Goal: Task Accomplishment & Management: Manage account settings

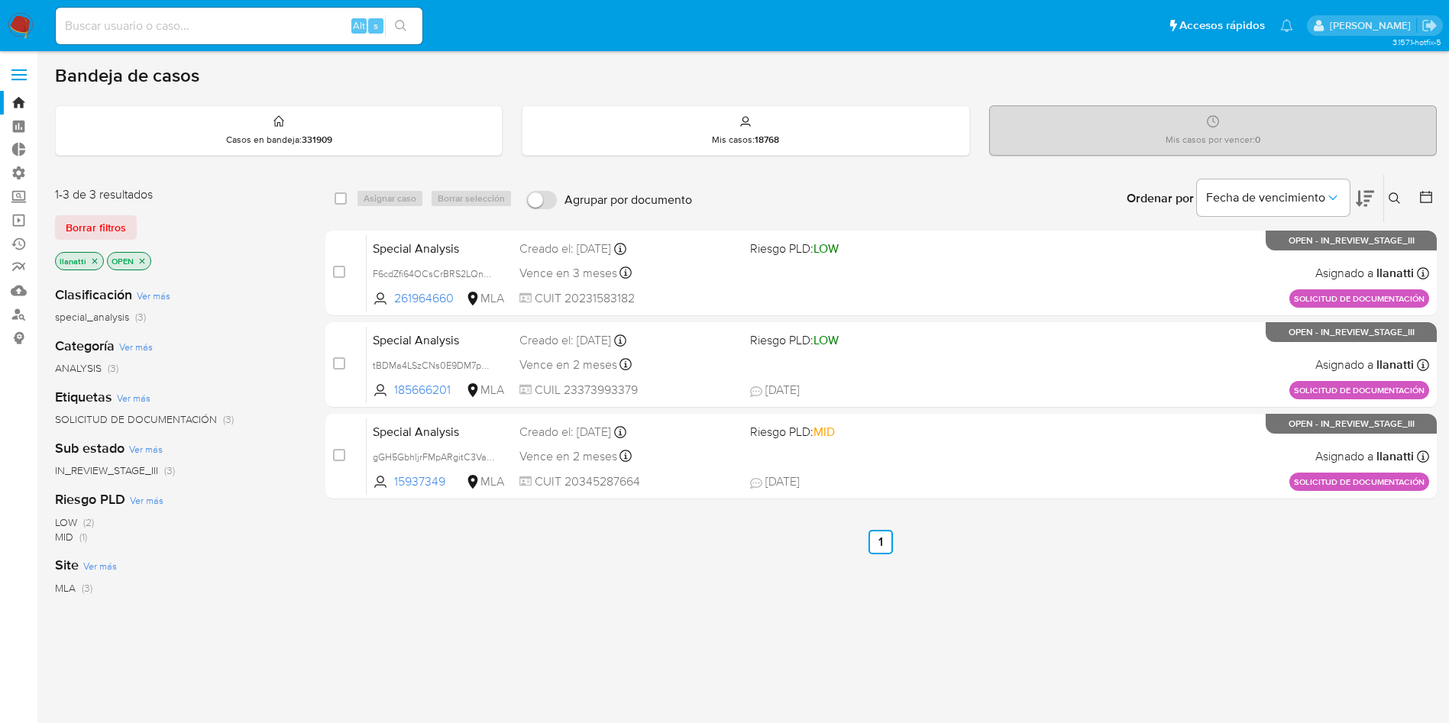
click at [141, 229] on div "Borrar filtros" at bounding box center [177, 227] width 244 height 24
click at [96, 212] on div "1-3 de 3 resultados Borrar filtros llanatti OPEN" at bounding box center [177, 229] width 244 height 87
click at [98, 220] on span "Borrar filtros" at bounding box center [96, 227] width 60 height 21
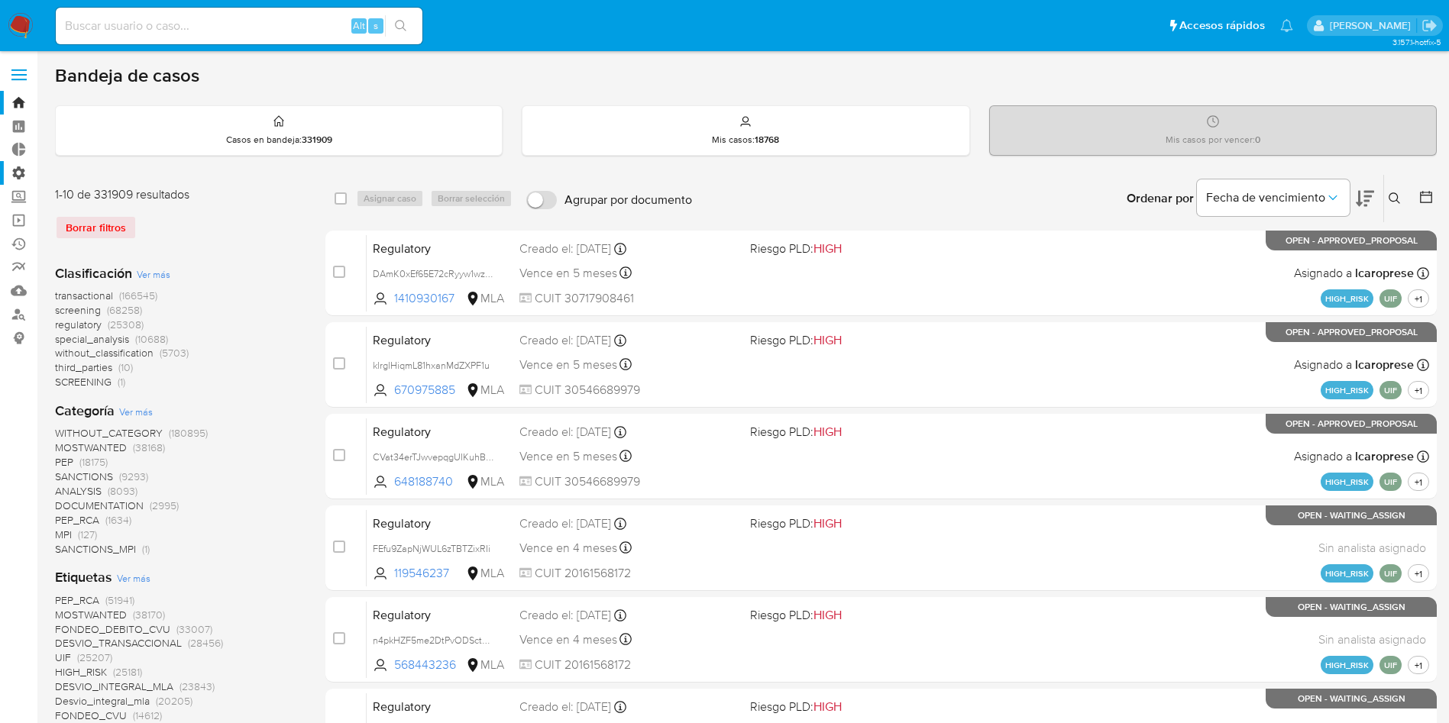
click at [15, 172] on label "Administración" at bounding box center [91, 173] width 182 height 24
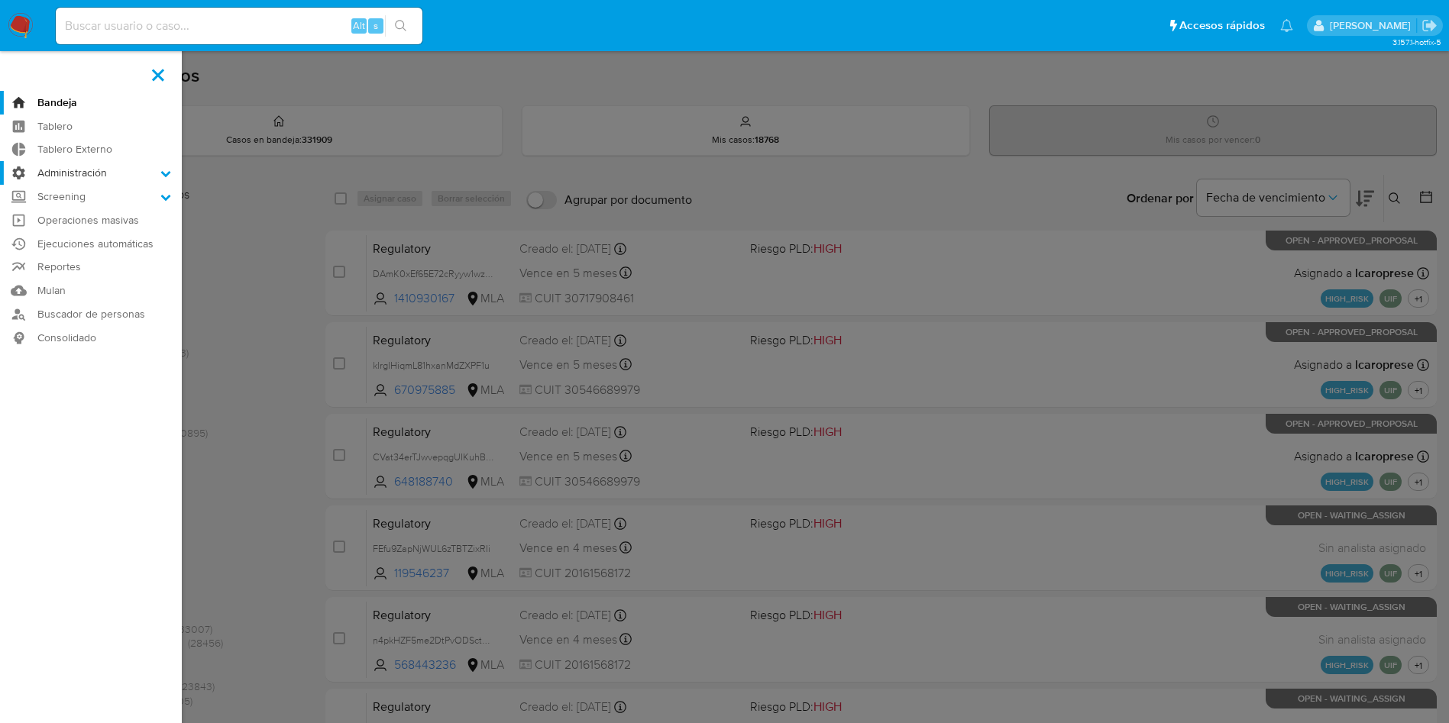
click at [0, 0] on input "Administración" at bounding box center [0, 0] width 0 height 0
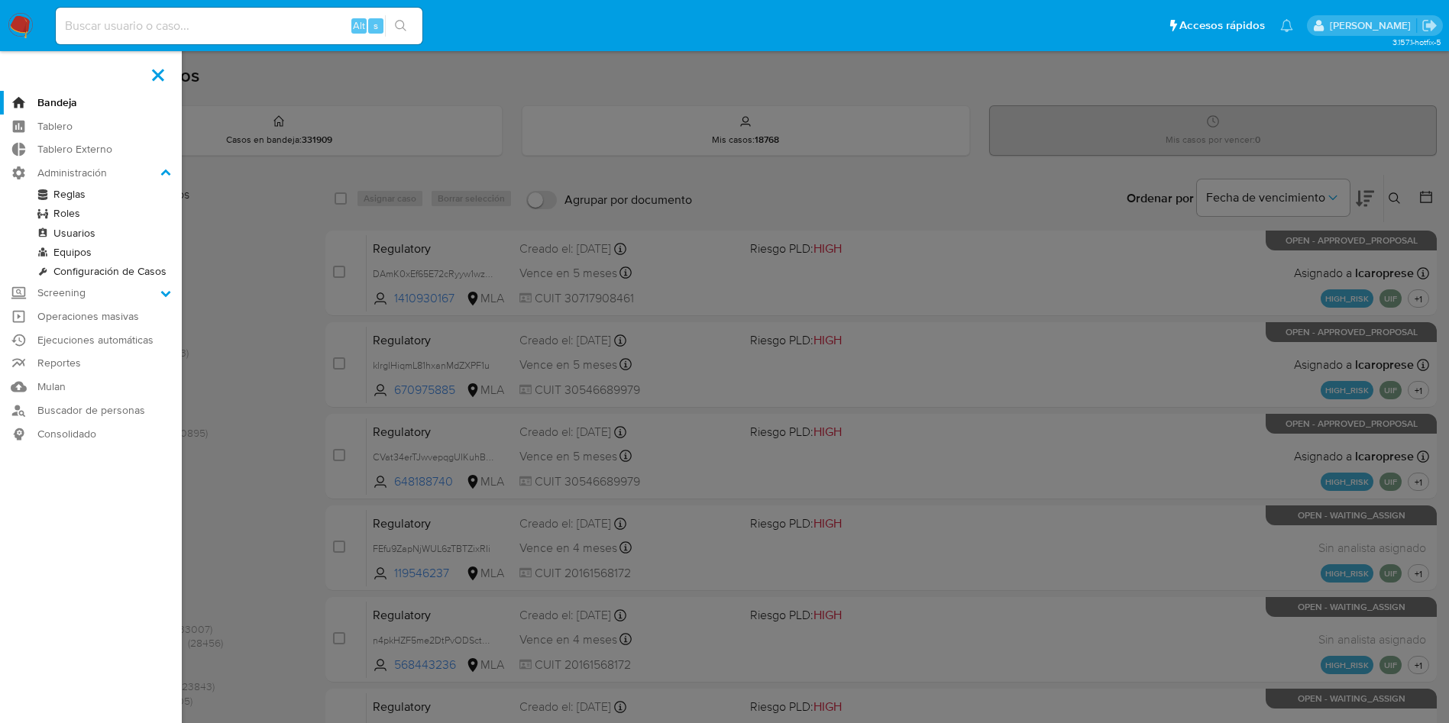
click at [88, 266] on link "Configuración de Casos" at bounding box center [91, 271] width 182 height 19
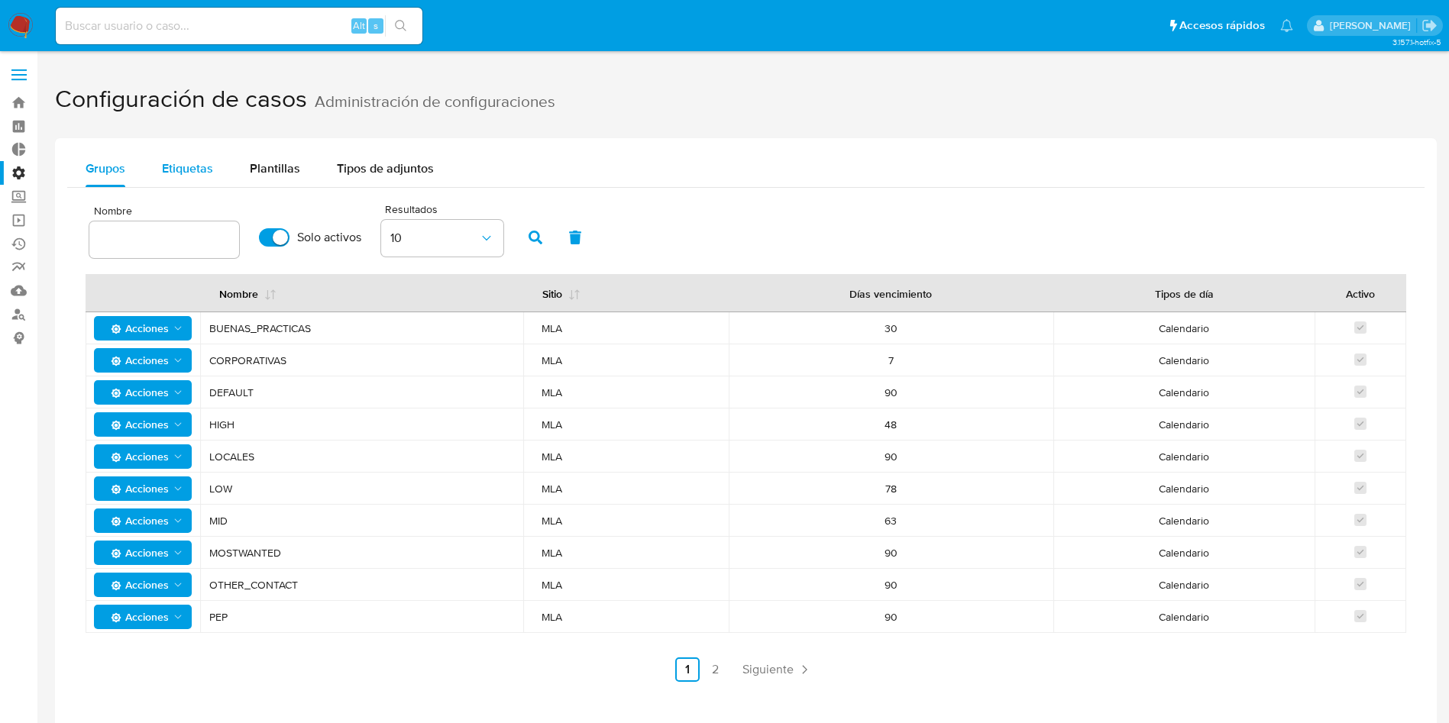
click at [189, 154] on div "Etiquetas" at bounding box center [187, 168] width 51 height 37
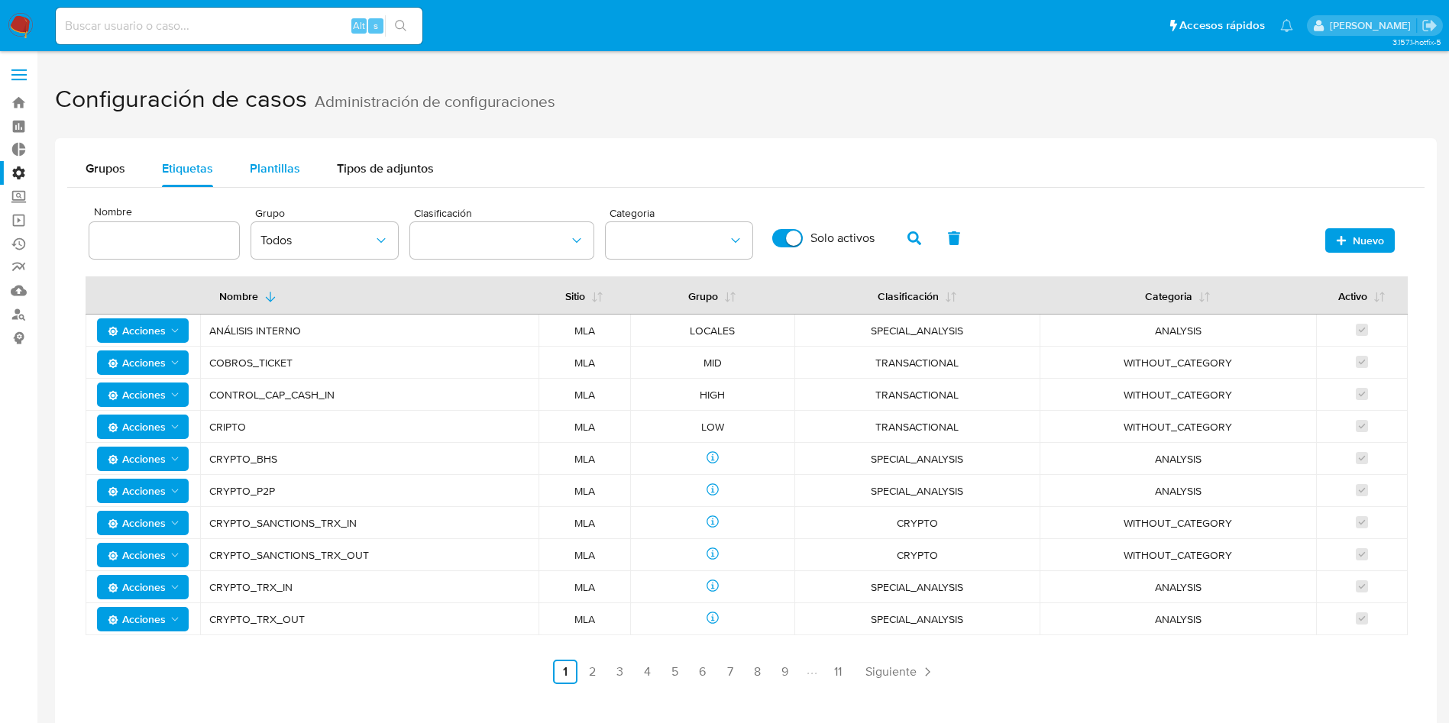
click at [276, 164] on span "Plantillas" at bounding box center [275, 169] width 50 height 18
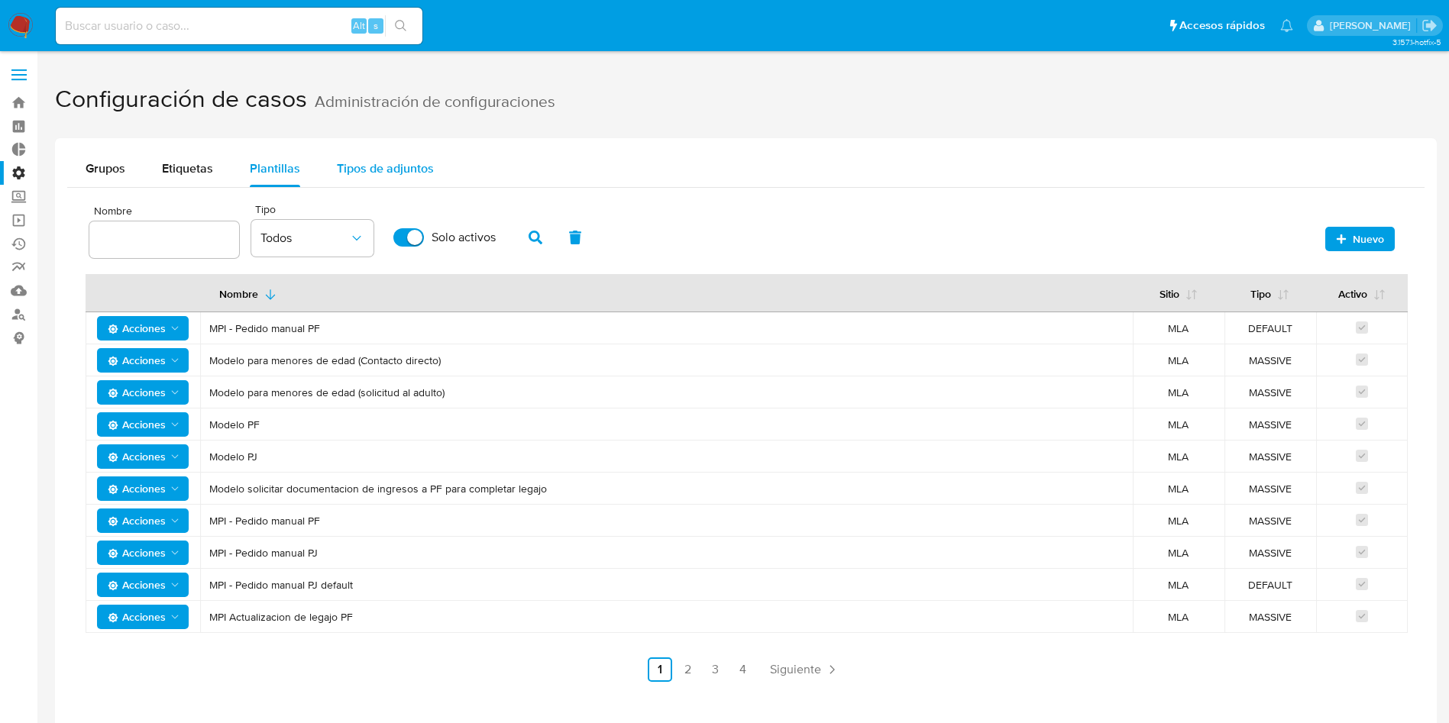
click at [362, 168] on span "Tipos de adjuntos" at bounding box center [385, 169] width 97 height 18
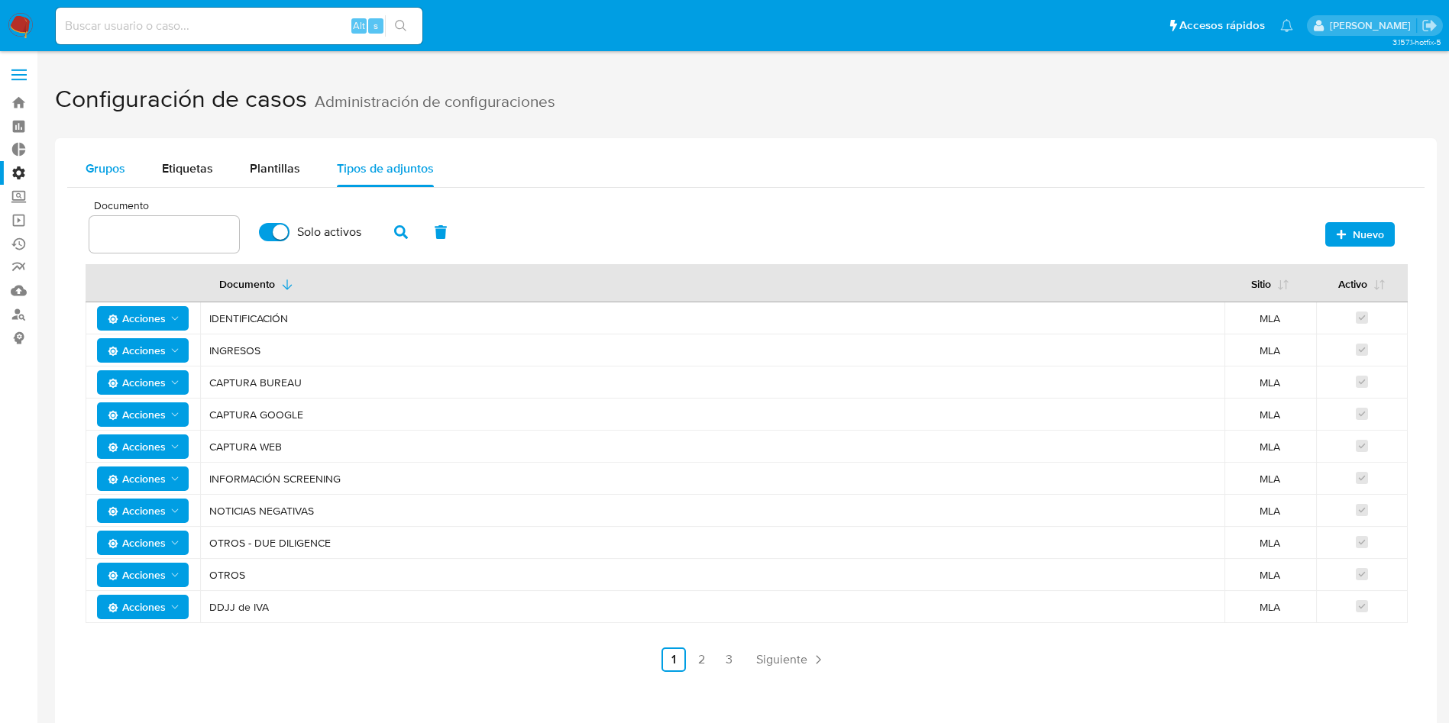
click at [90, 176] on span "Grupos" at bounding box center [106, 169] width 40 height 18
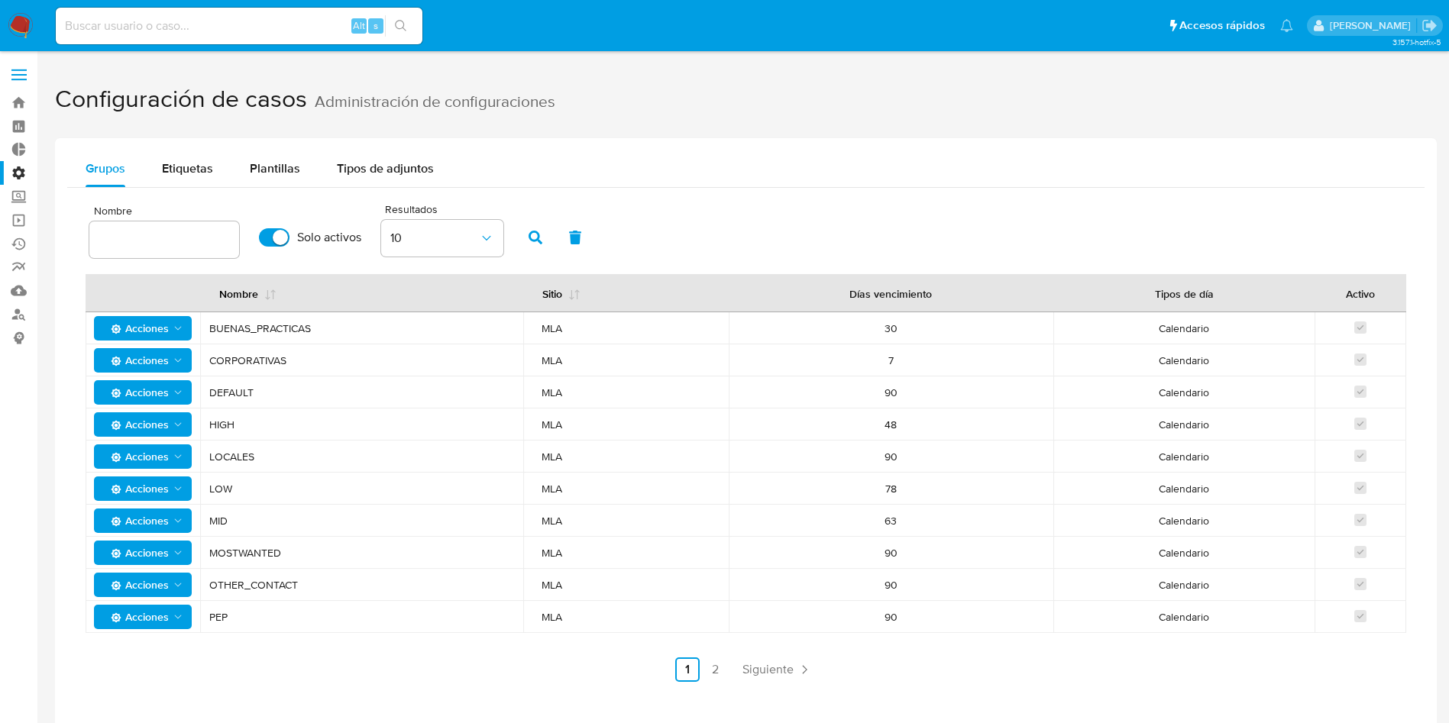
click at [12, 166] on label "Administración" at bounding box center [91, 173] width 182 height 24
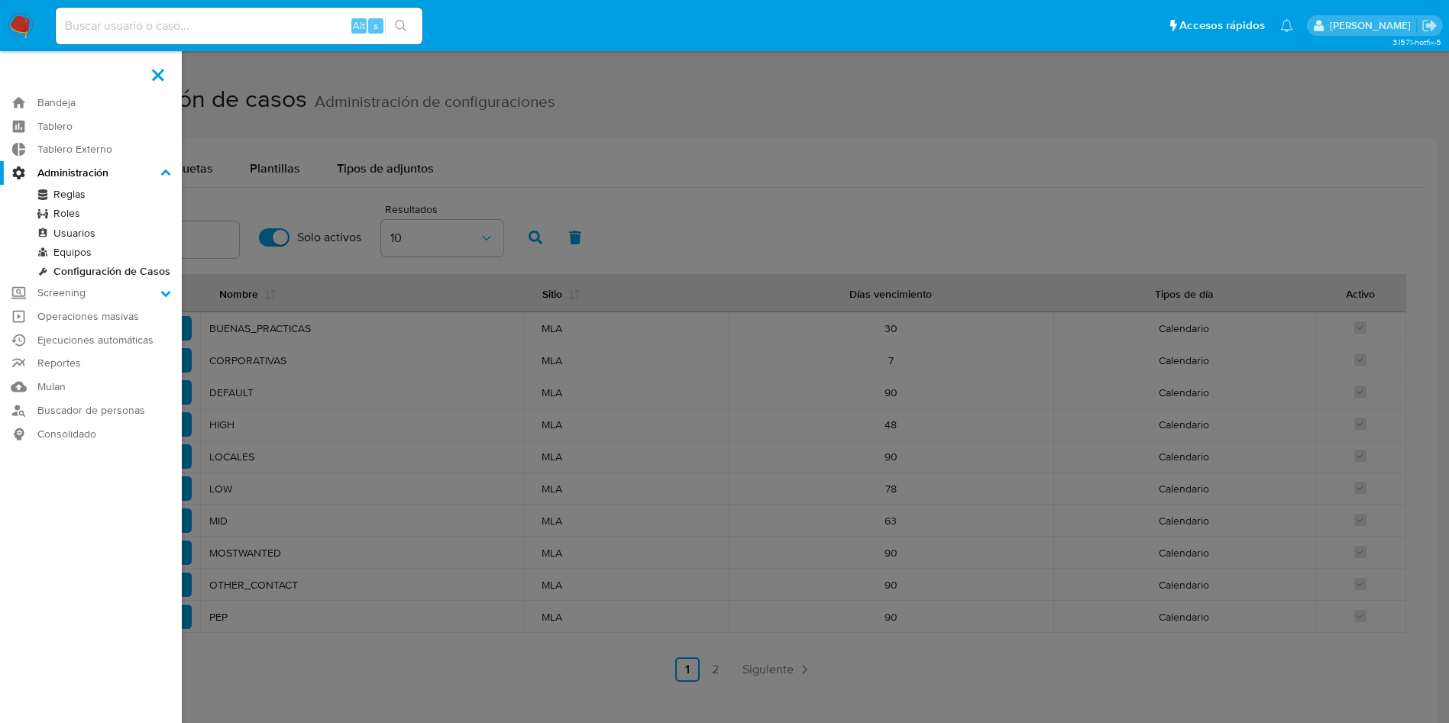
click at [0, 0] on input "Administración" at bounding box center [0, 0] width 0 height 0
click at [74, 189] on link "Reglas" at bounding box center [91, 194] width 182 height 19
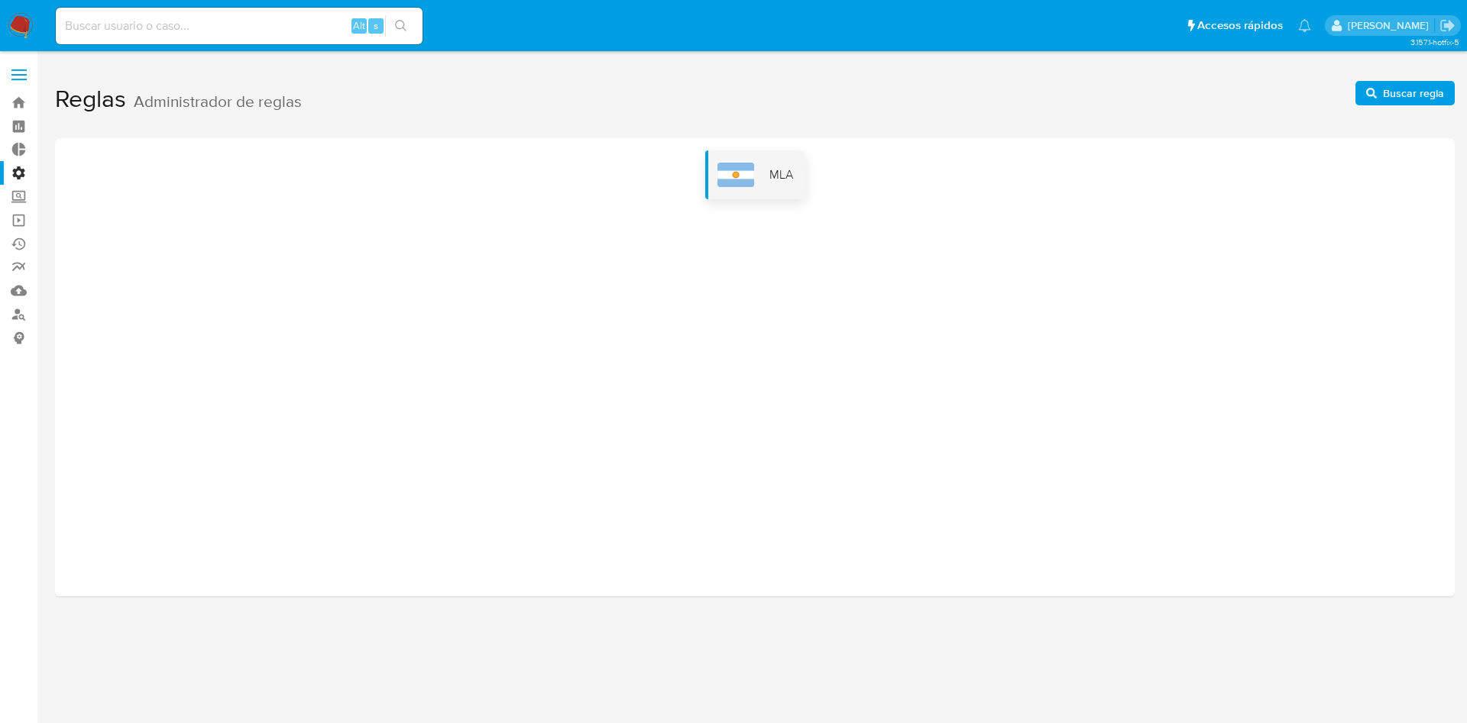
click at [728, 174] on img at bounding box center [735, 175] width 37 height 24
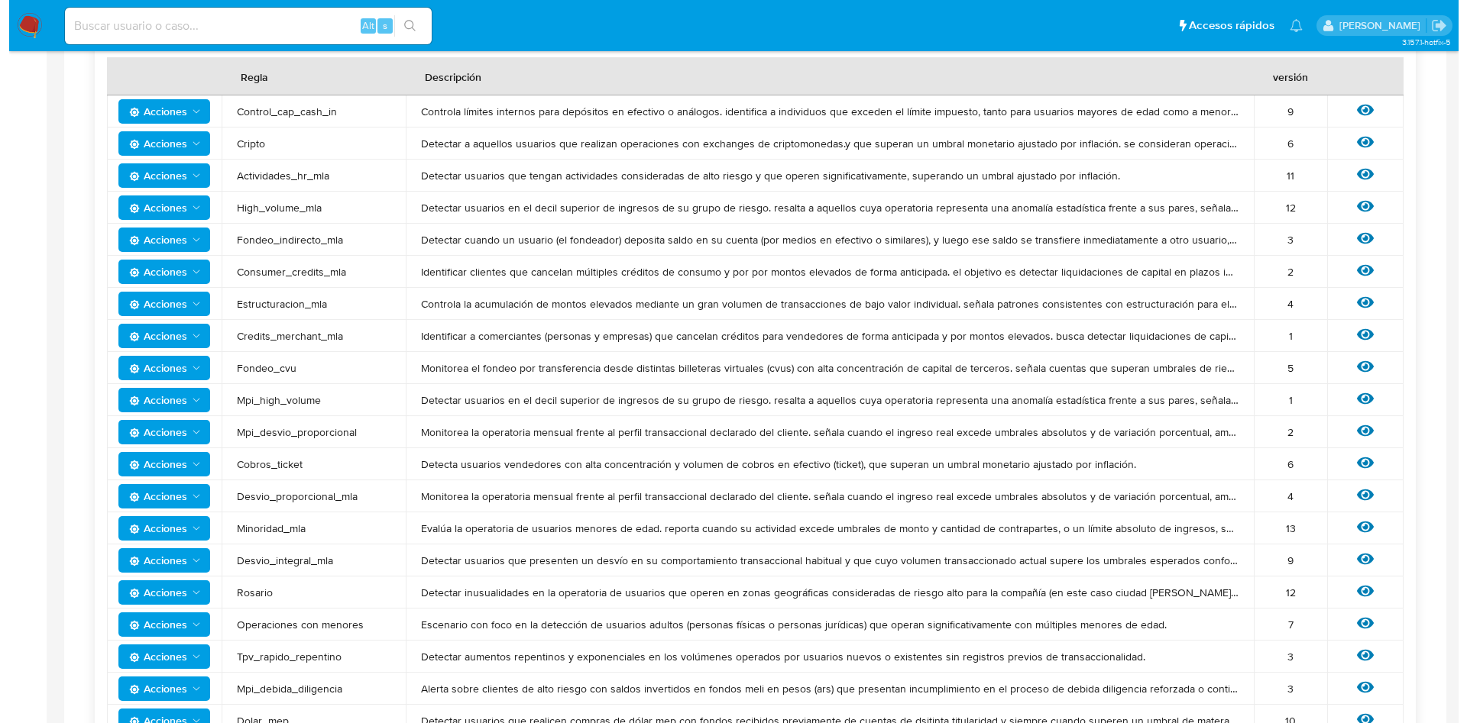
scroll to position [443, 0]
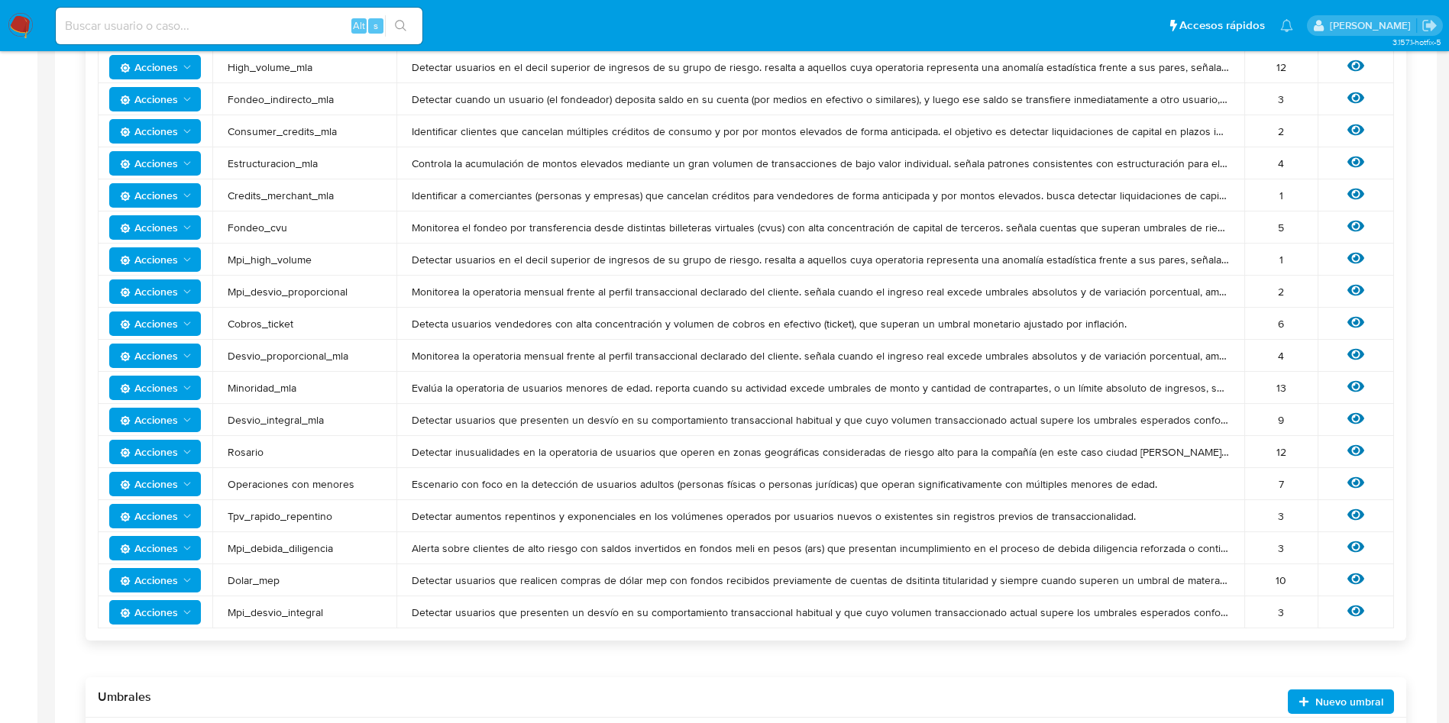
click at [137, 577] on span "Acciones" at bounding box center [149, 580] width 58 height 24
click at [164, 617] on button "Editar umbral" at bounding box center [154, 618] width 137 height 37
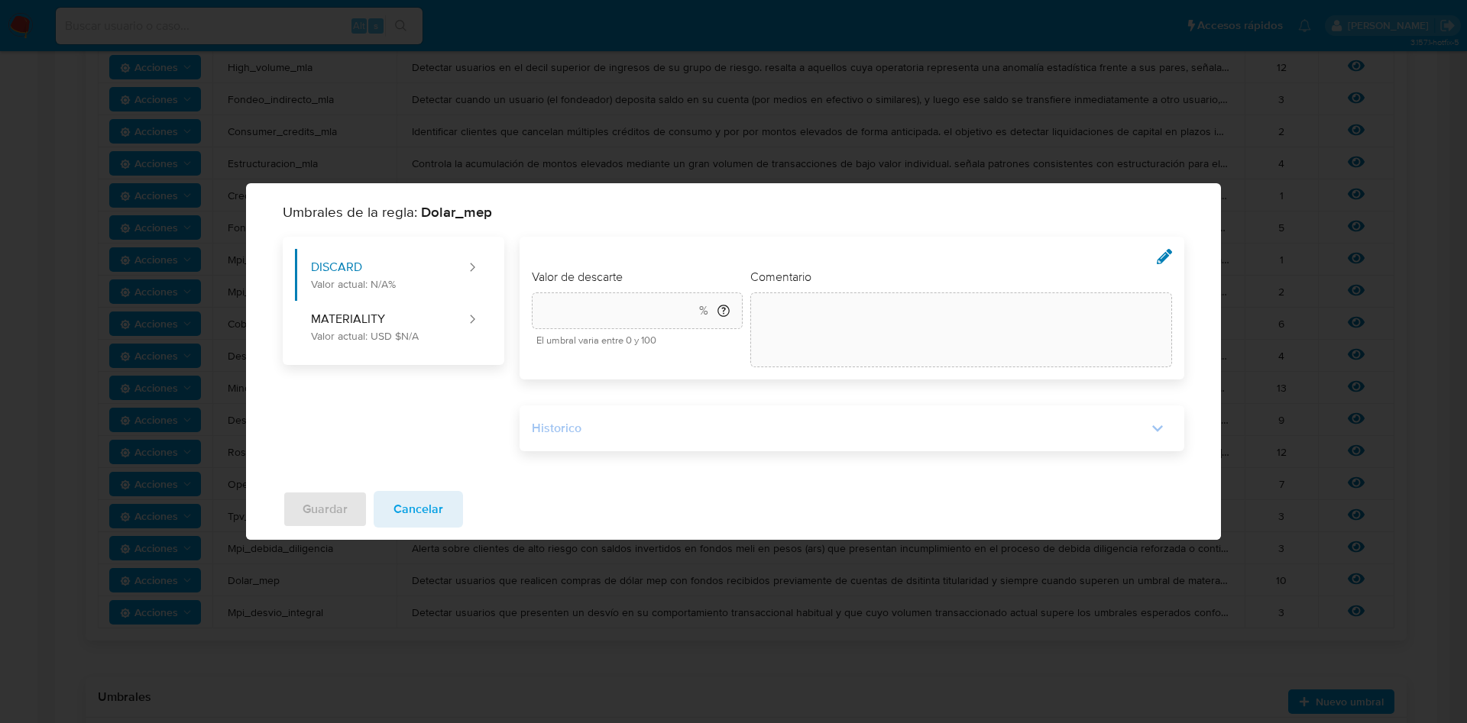
click at [978, 435] on div "Historico" at bounding box center [840, 428] width 616 height 17
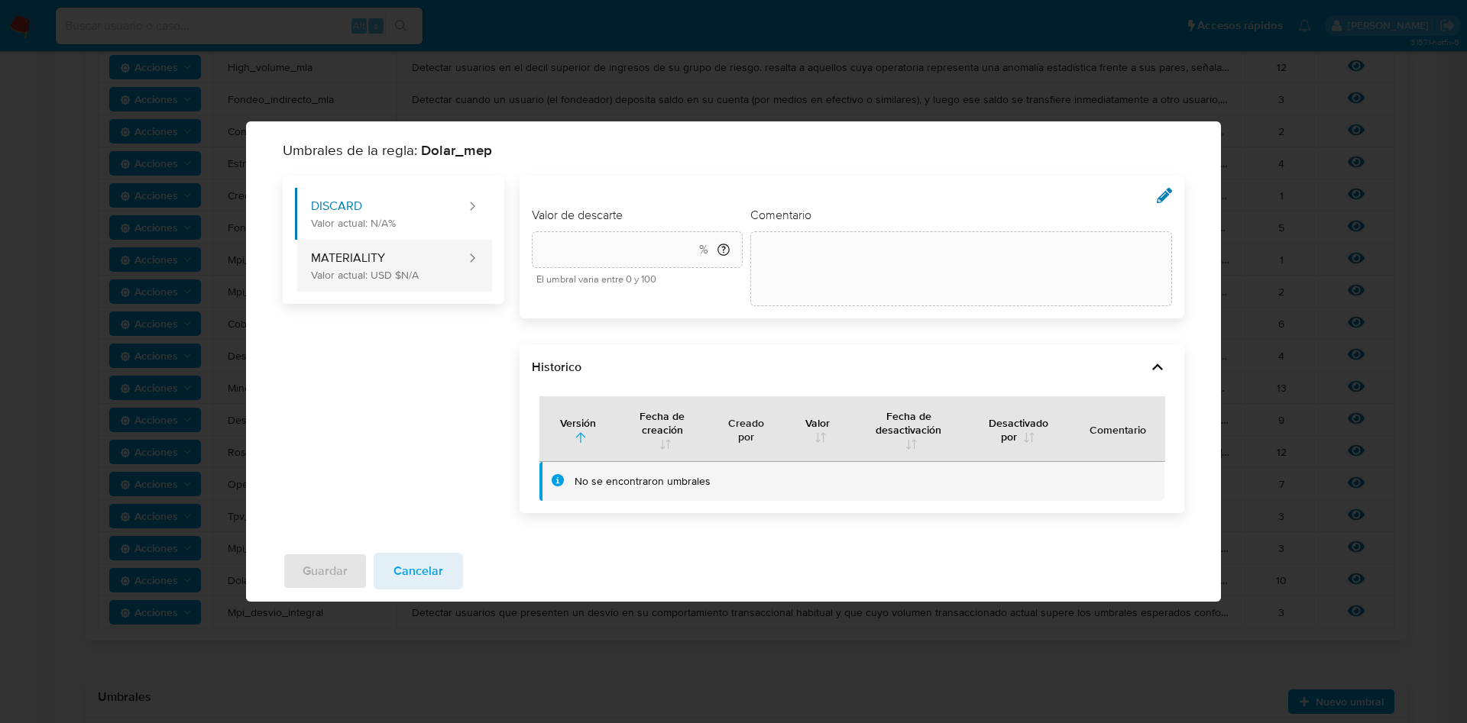
click at [391, 278] on button "MATERIALITY Valor actual: USD $N/A" at bounding box center [381, 266] width 173 height 52
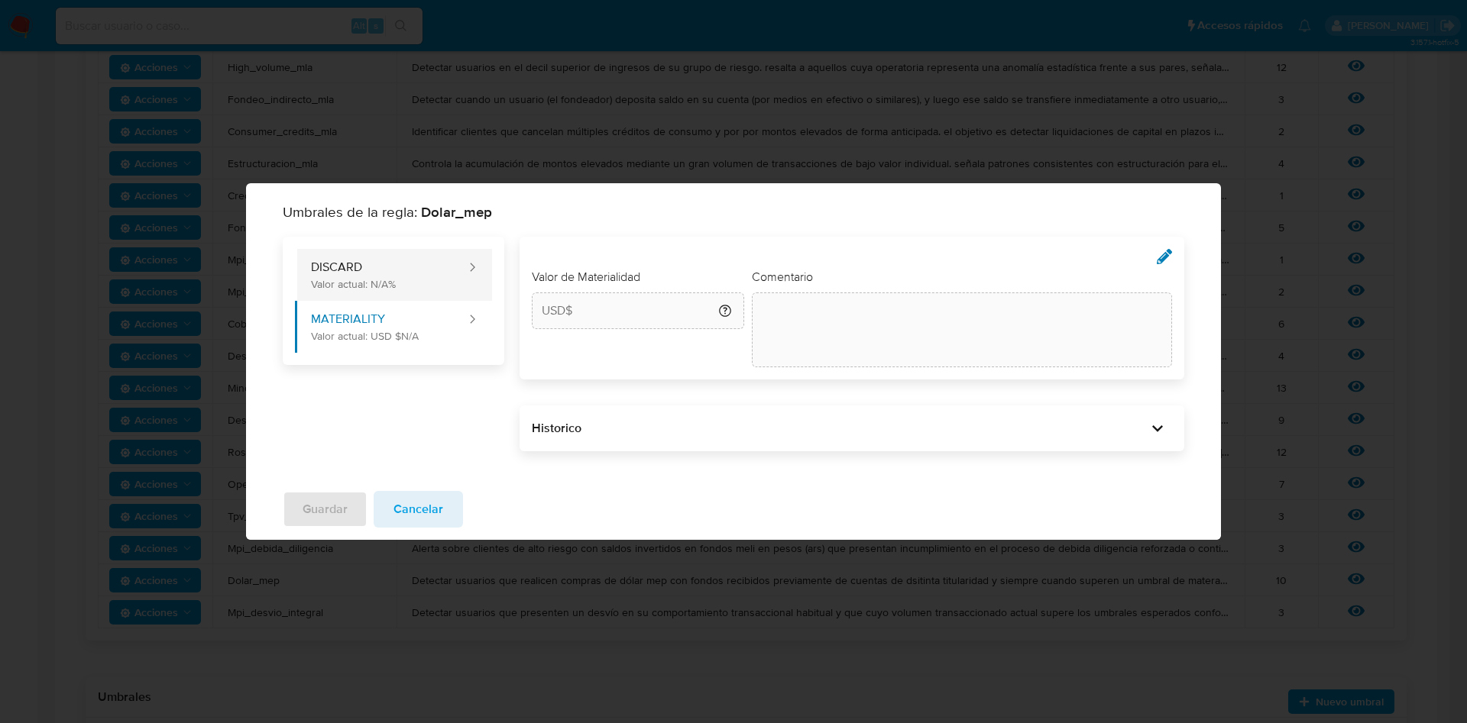
click at [448, 270] on button "DISCARD Valor actual: N/A%" at bounding box center [381, 275] width 173 height 52
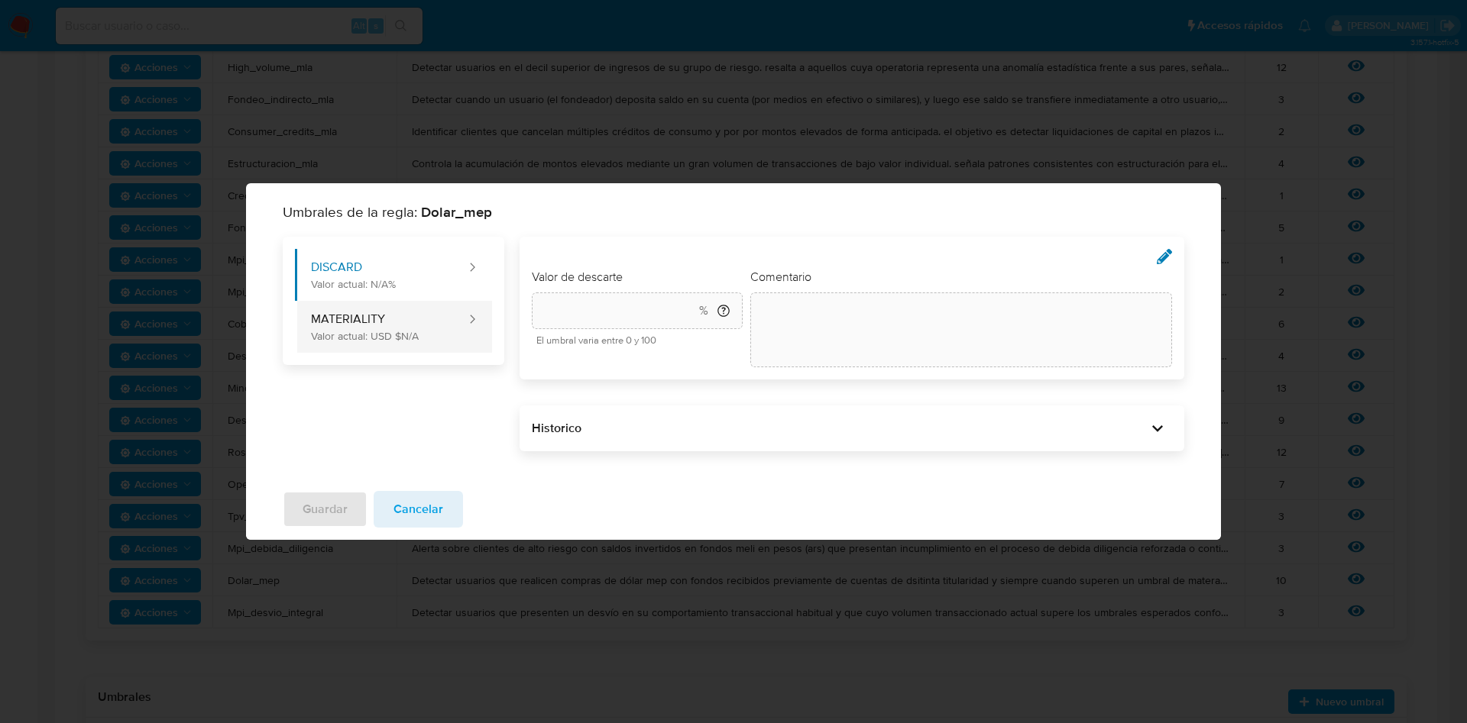
click at [431, 314] on button "MATERIALITY Valor actual: USD $N/A" at bounding box center [381, 327] width 173 height 52
click at [998, 609] on div "Umbrales de la regla: Dolar_mep DISCARD Valor actual: N/A% MATERIALITY Valor ac…" at bounding box center [733, 361] width 1467 height 723
click at [415, 504] on span "Cancelar" at bounding box center [418, 510] width 50 height 34
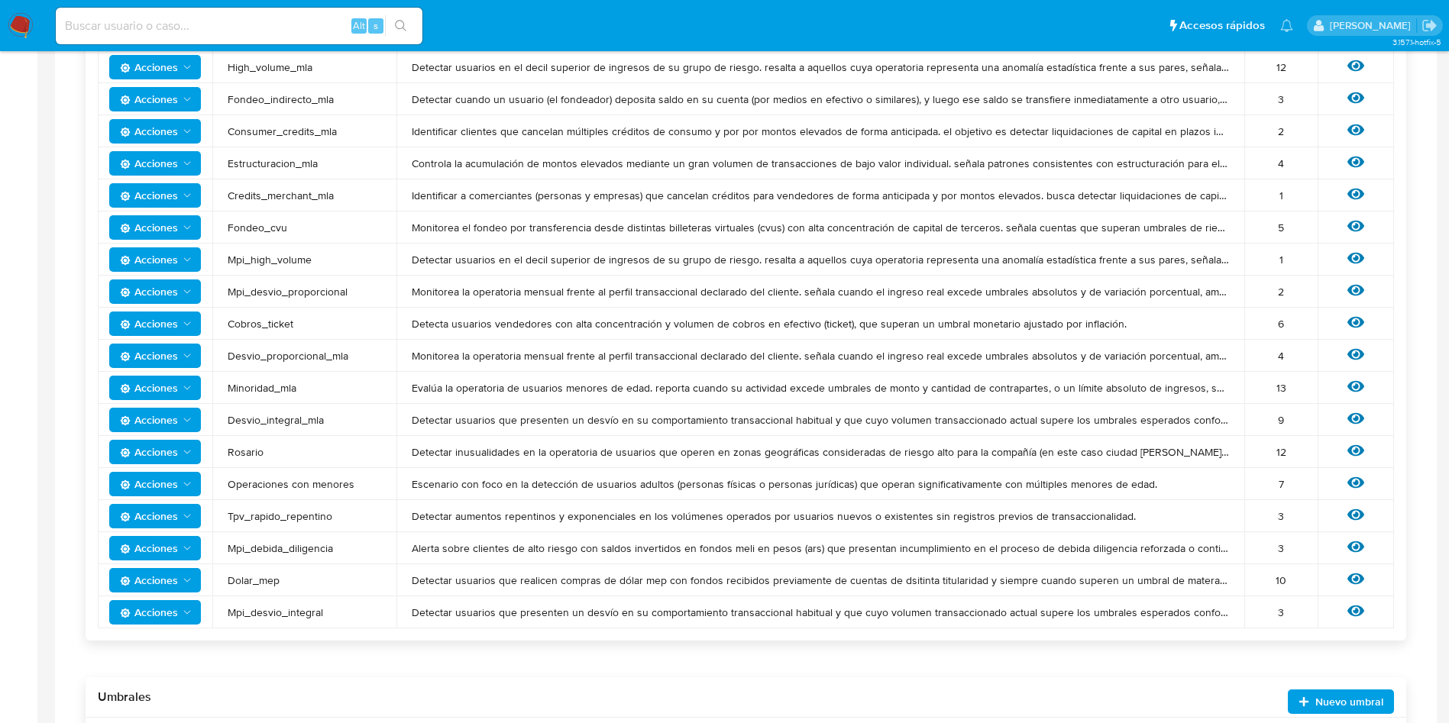
click at [176, 579] on span "Acciones" at bounding box center [149, 580] width 58 height 24
click at [154, 620] on button "Editar umbral" at bounding box center [154, 618] width 137 height 37
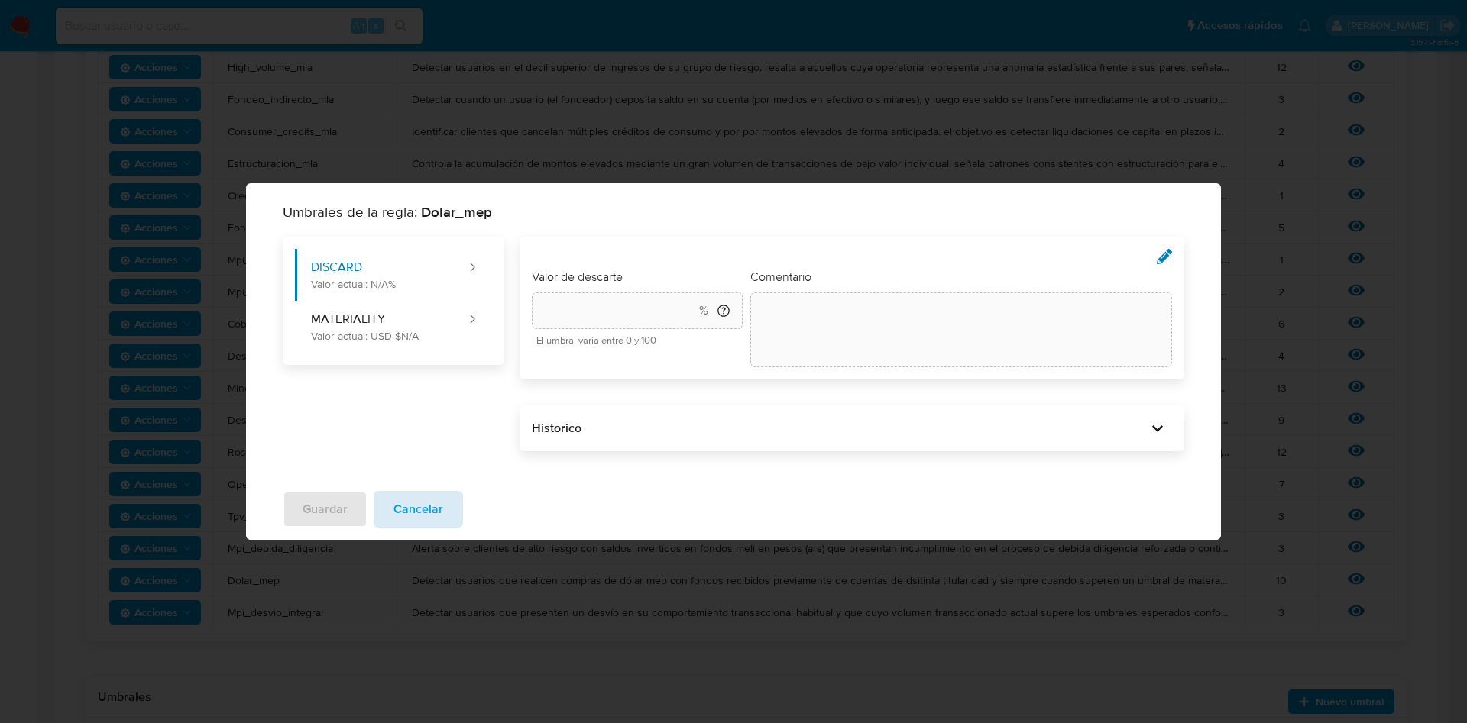
click at [432, 502] on span "Cancelar" at bounding box center [418, 510] width 50 height 34
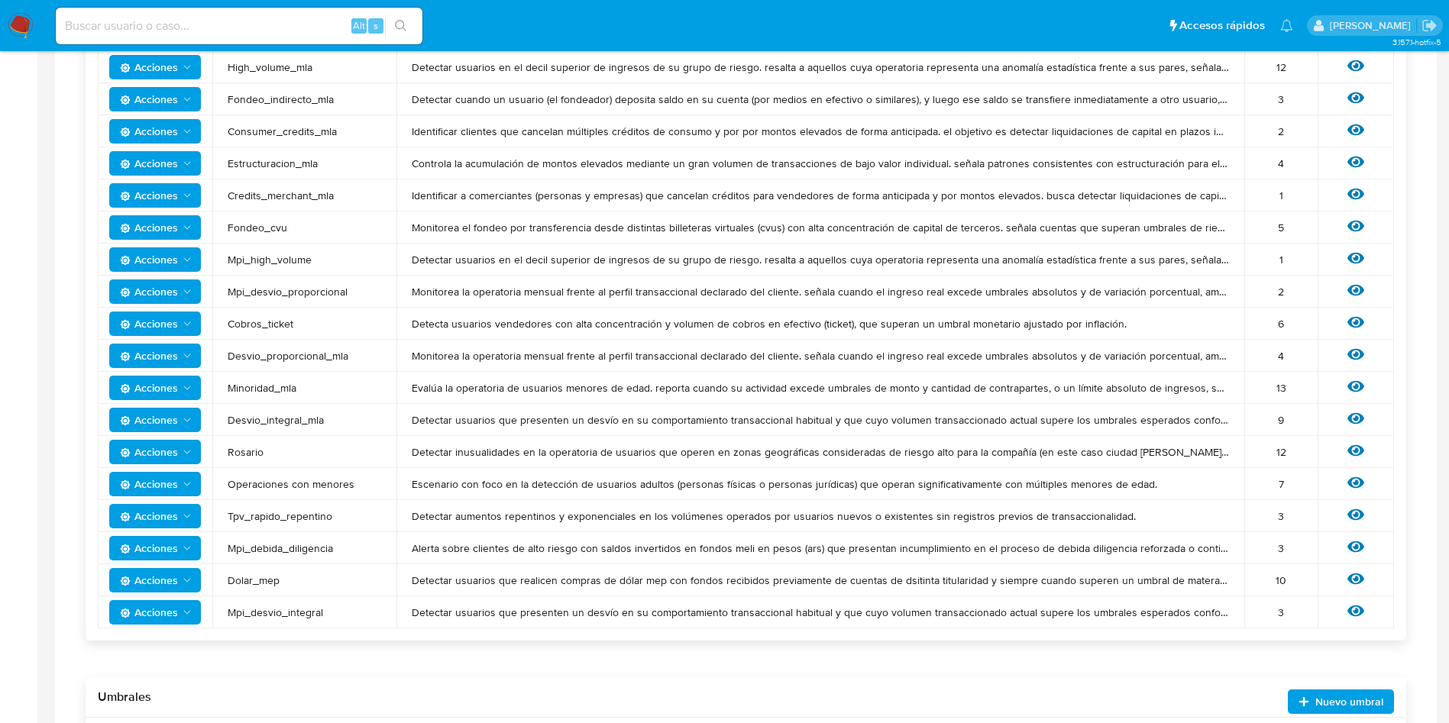
click at [171, 571] on span "Acciones" at bounding box center [149, 580] width 58 height 24
click at [171, 661] on button "Ver historico" at bounding box center [154, 655] width 137 height 37
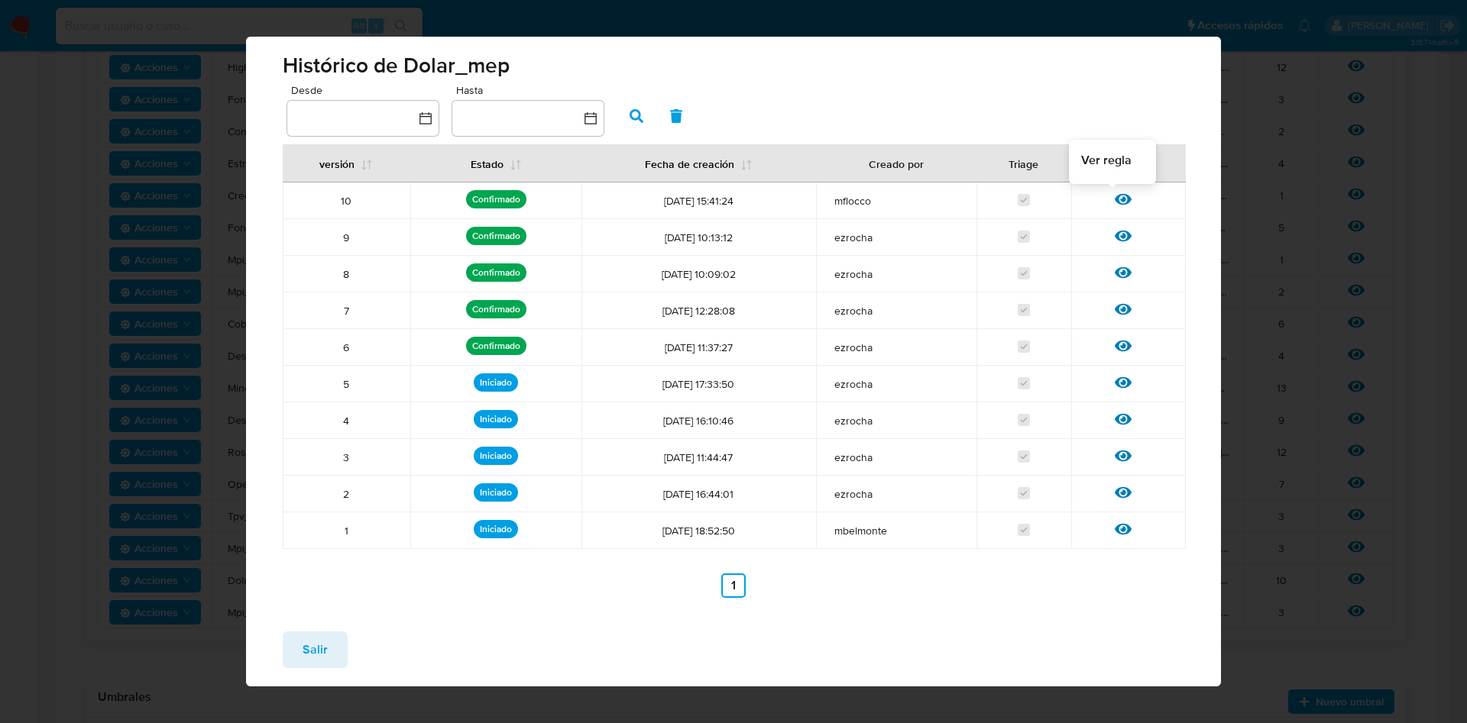
click at [1114, 201] on icon at bounding box center [1122, 199] width 17 height 17
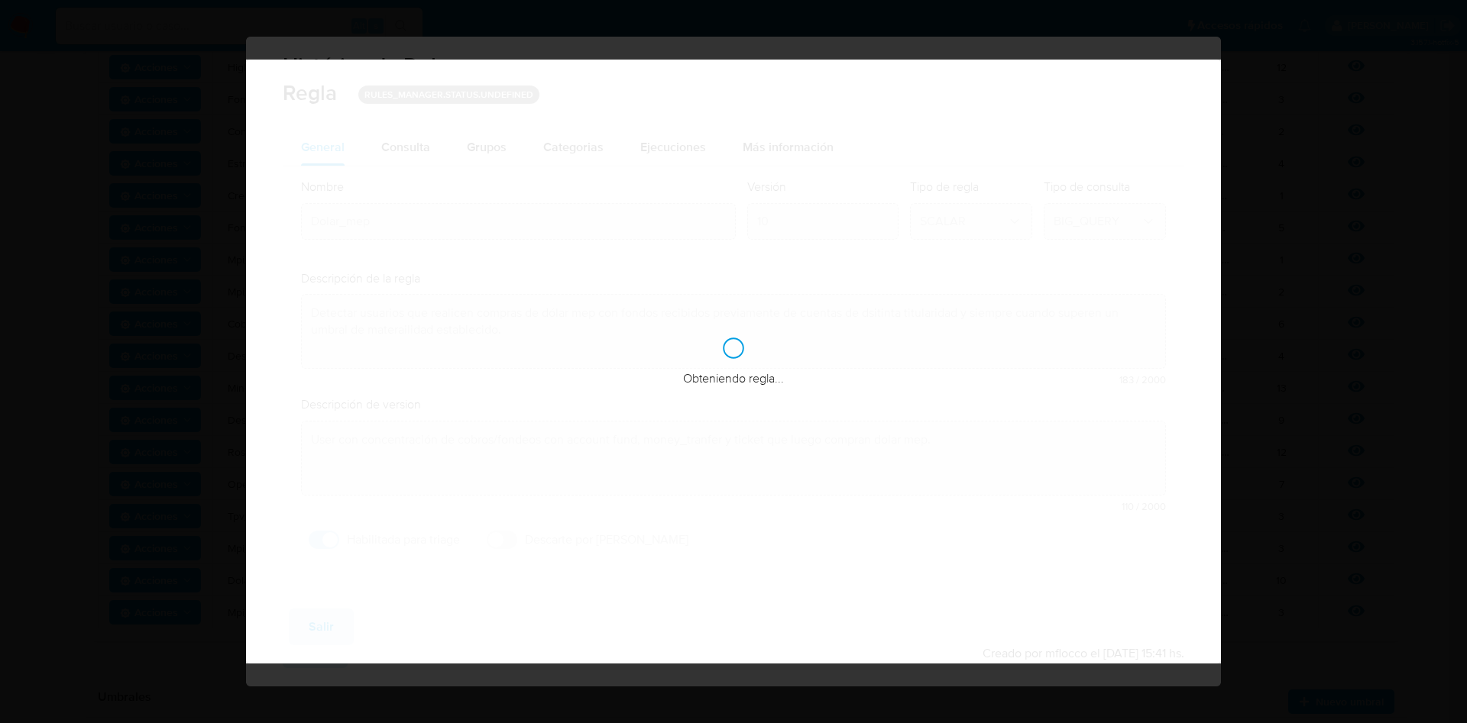
checkbox input "true"
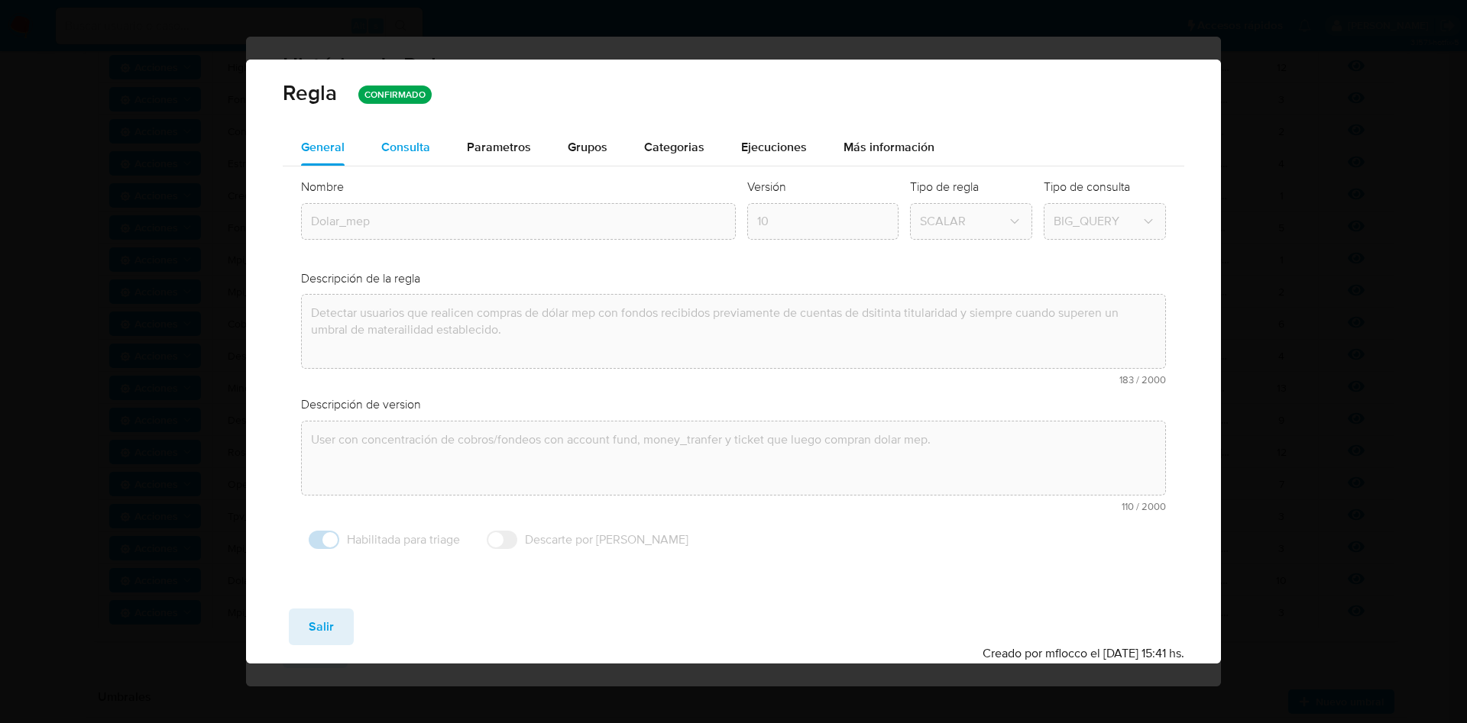
click at [404, 129] on div "Consulta" at bounding box center [405, 147] width 49 height 37
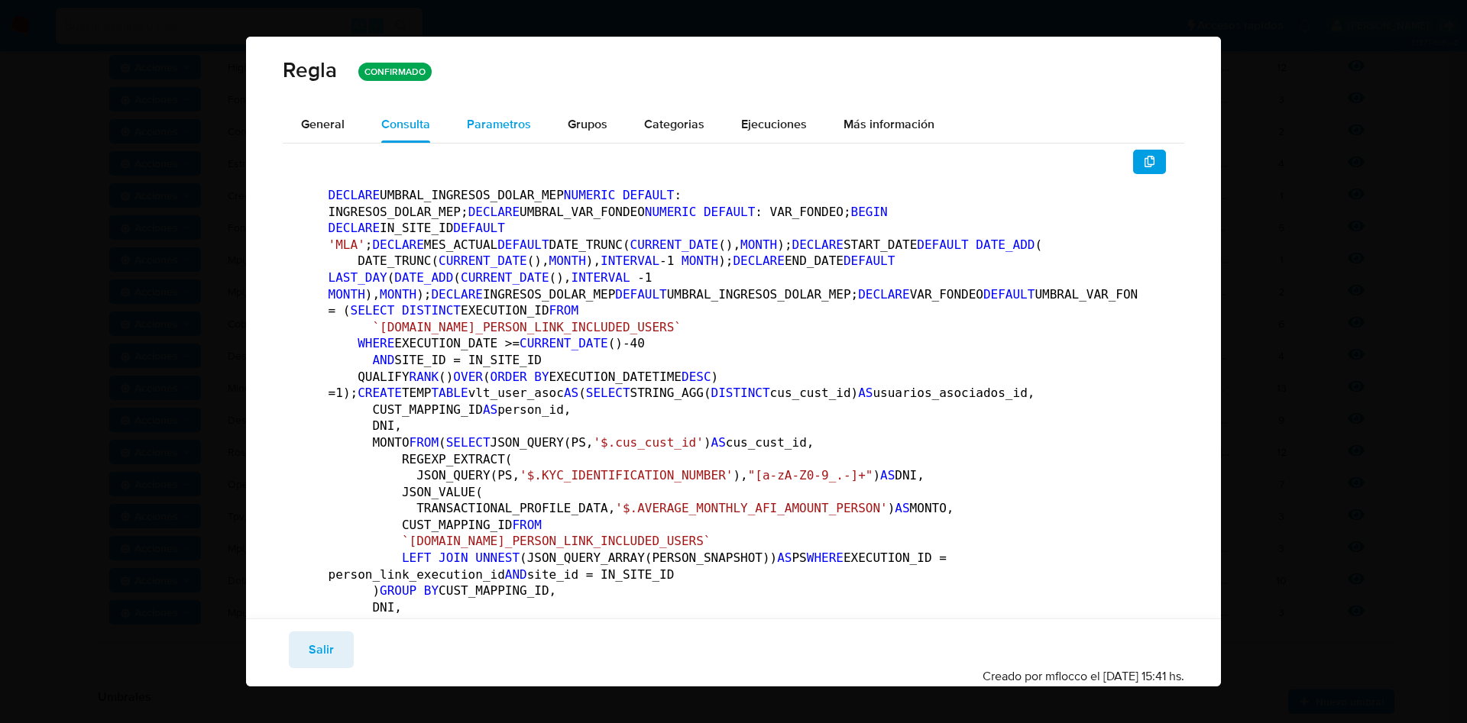
click at [511, 116] on span "Parametros" at bounding box center [499, 124] width 64 height 18
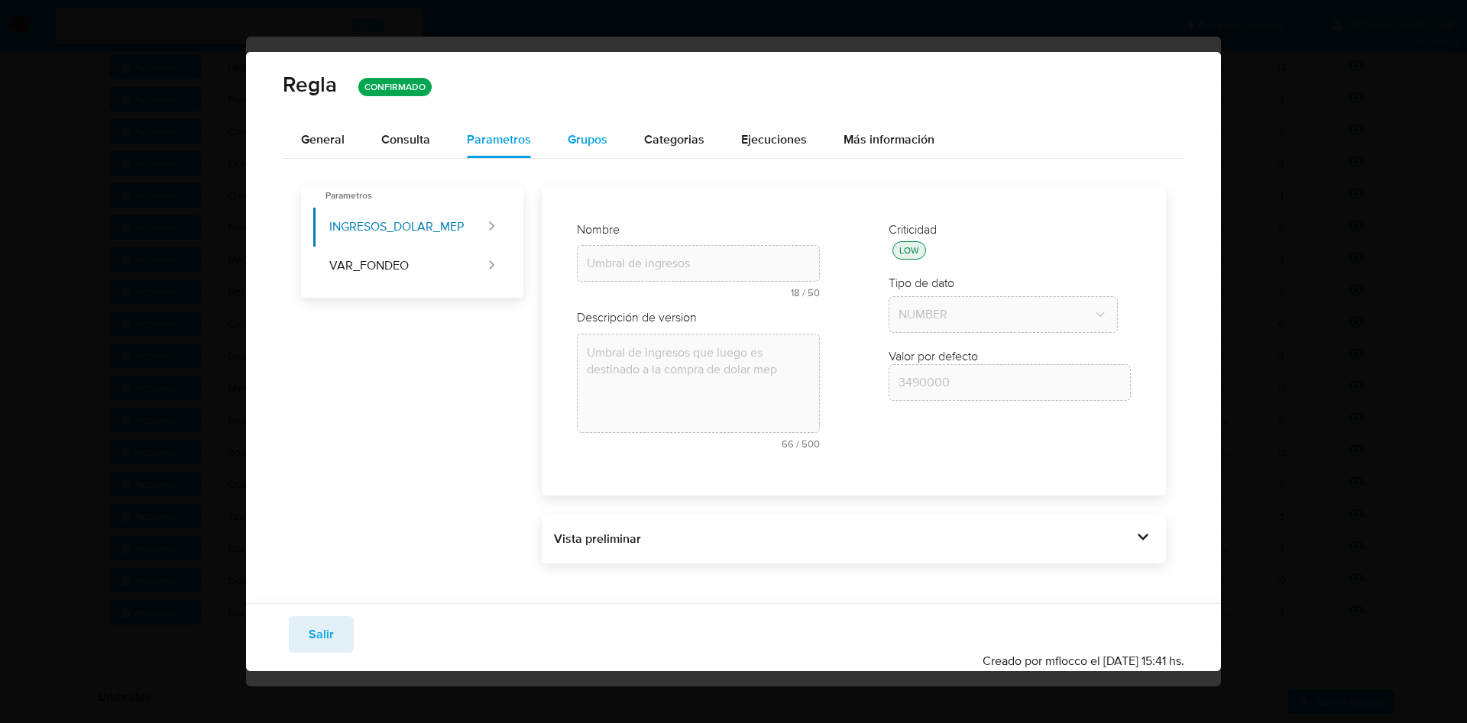
click at [575, 137] on span "Grupos" at bounding box center [588, 140] width 40 height 18
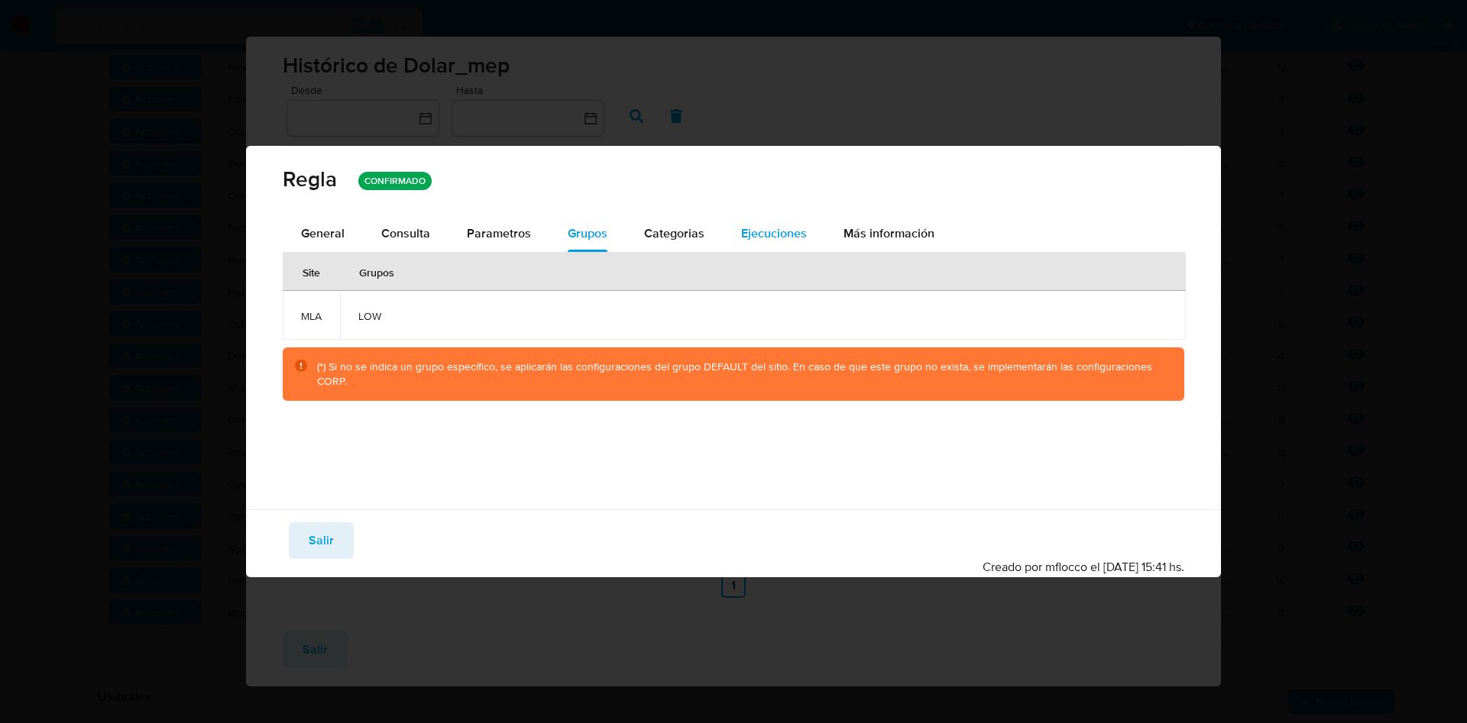
click at [784, 226] on span "Ejecuciones" at bounding box center [774, 234] width 66 height 18
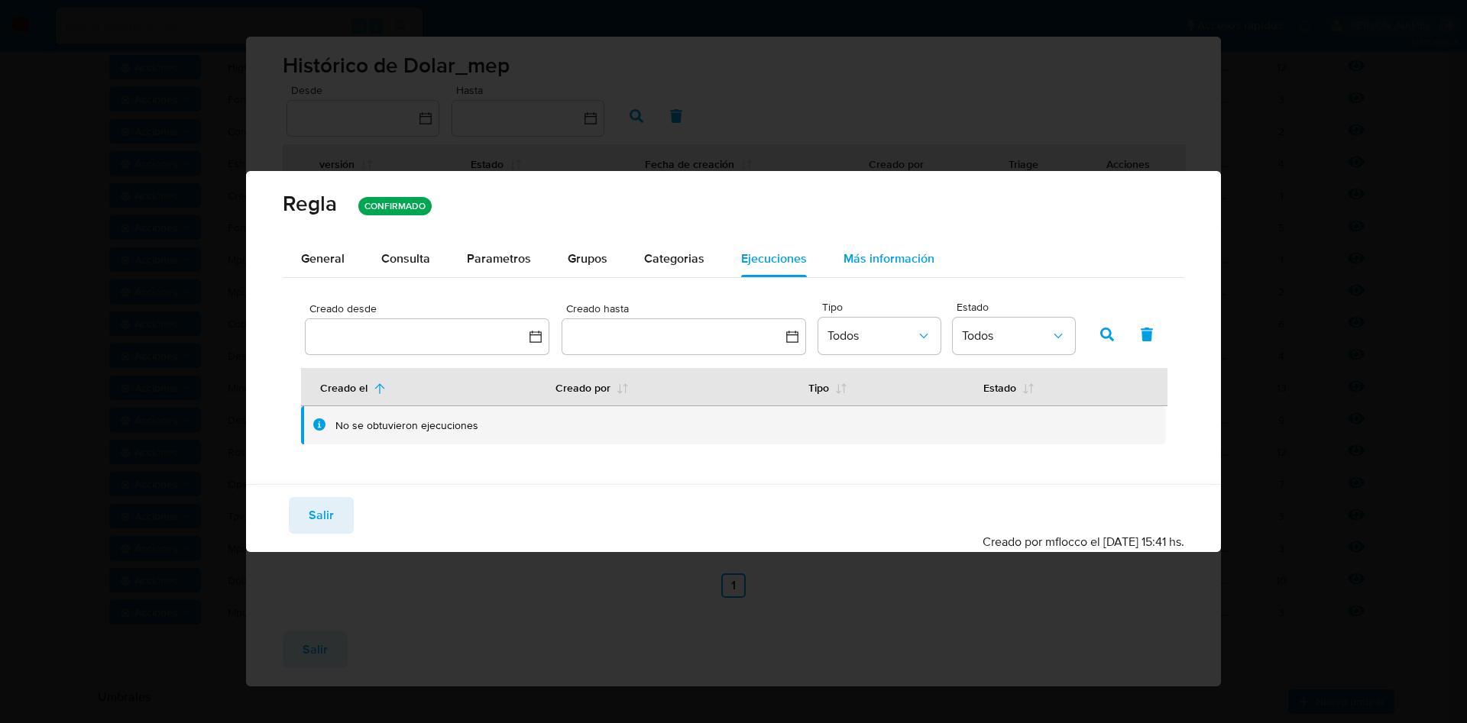
click at [877, 257] on span "Más información" at bounding box center [888, 259] width 91 height 18
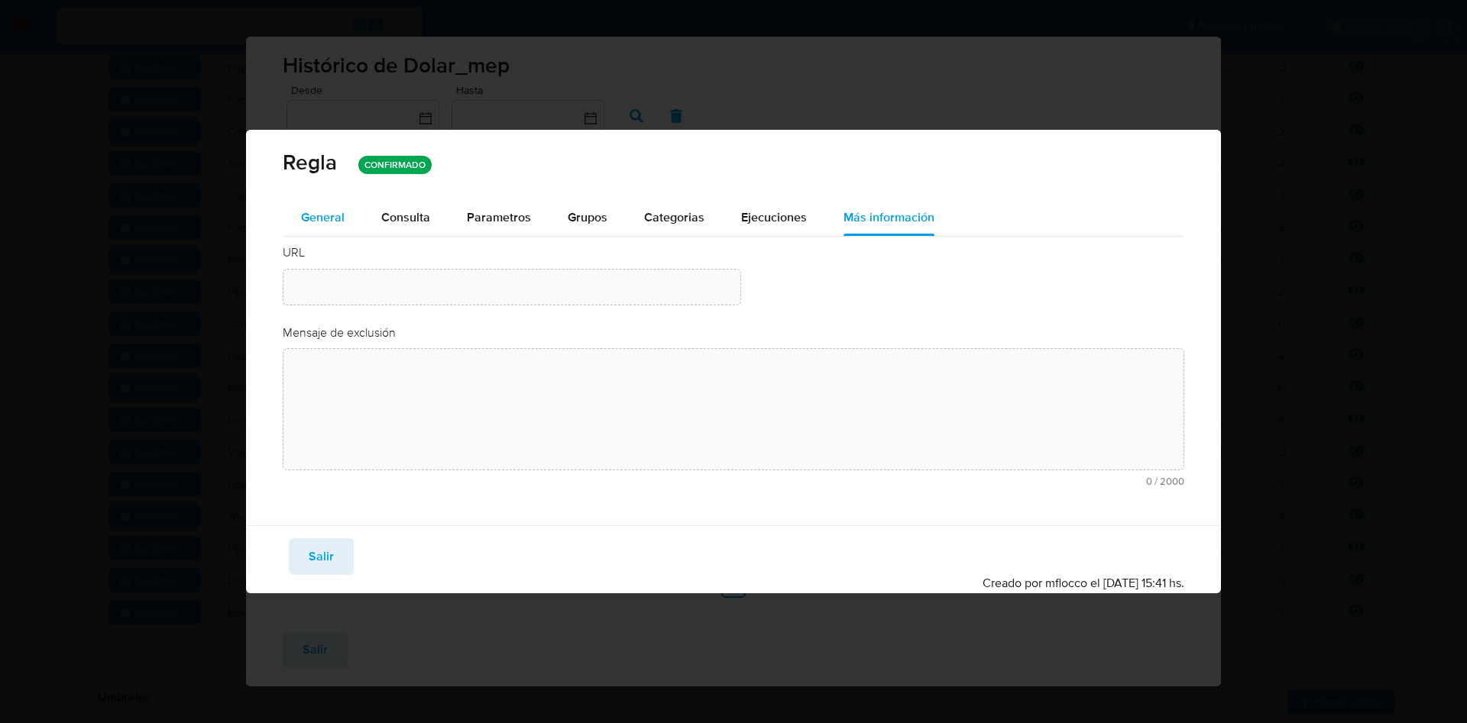
click at [338, 206] on div "General" at bounding box center [323, 217] width 44 height 37
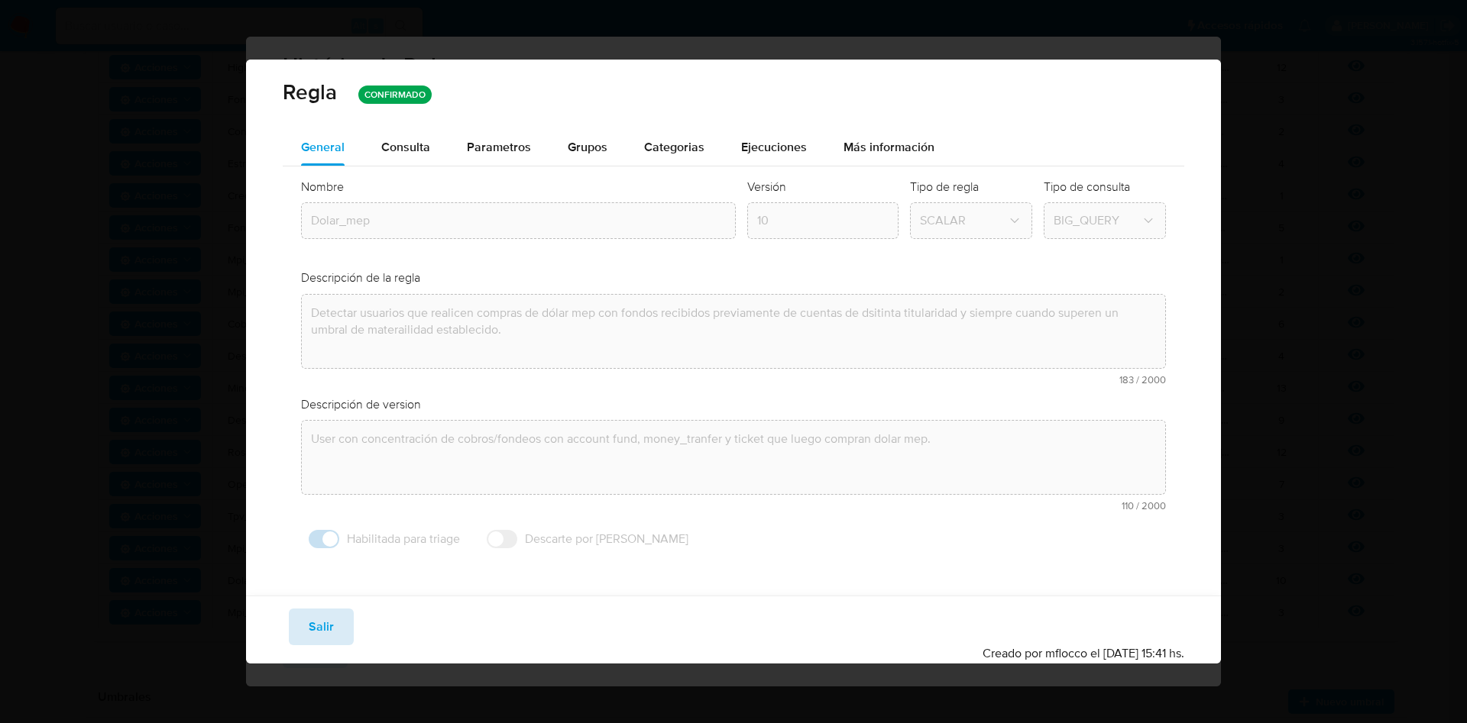
click at [344, 625] on button "Salir" at bounding box center [321, 627] width 65 height 37
